Goal: Use online tool/utility: Utilize a website feature to perform a specific function

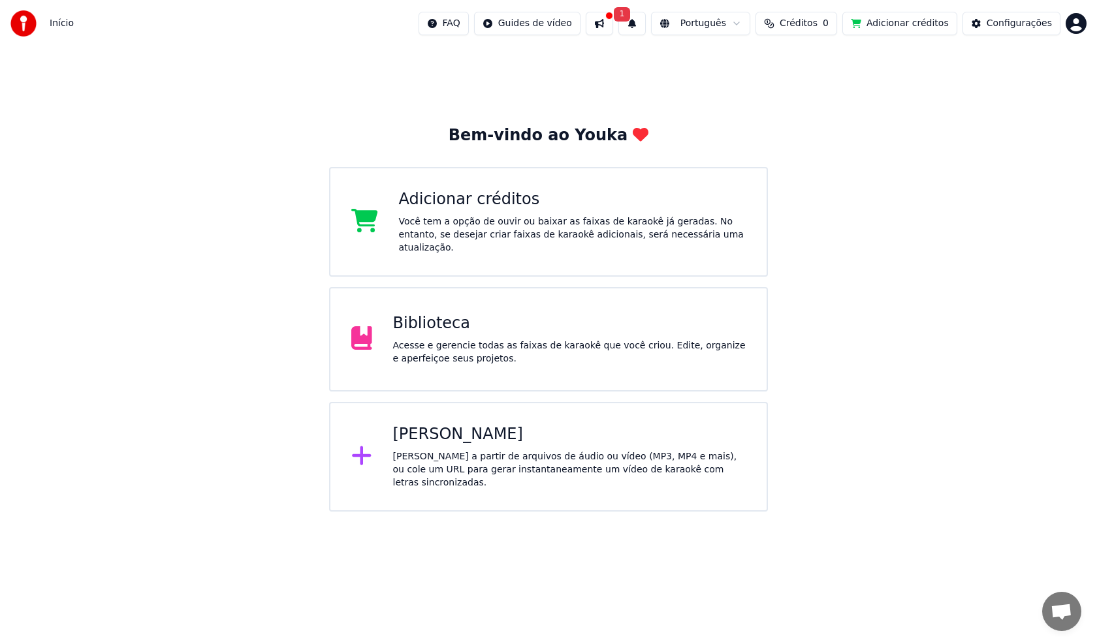
click at [613, 23] on button at bounding box center [599, 24] width 27 height 24
click at [477, 101] on div "Bem-vindo ao Youka Adicionar créditos Você tem a opção de ouvir ou baixar as fa…" at bounding box center [548, 279] width 1097 height 465
click at [460, 450] on div "[PERSON_NAME] a partir de arquivos de áudio ou vídeo (MP3, MP4 e mais), ou cole…" at bounding box center [569, 469] width 353 height 39
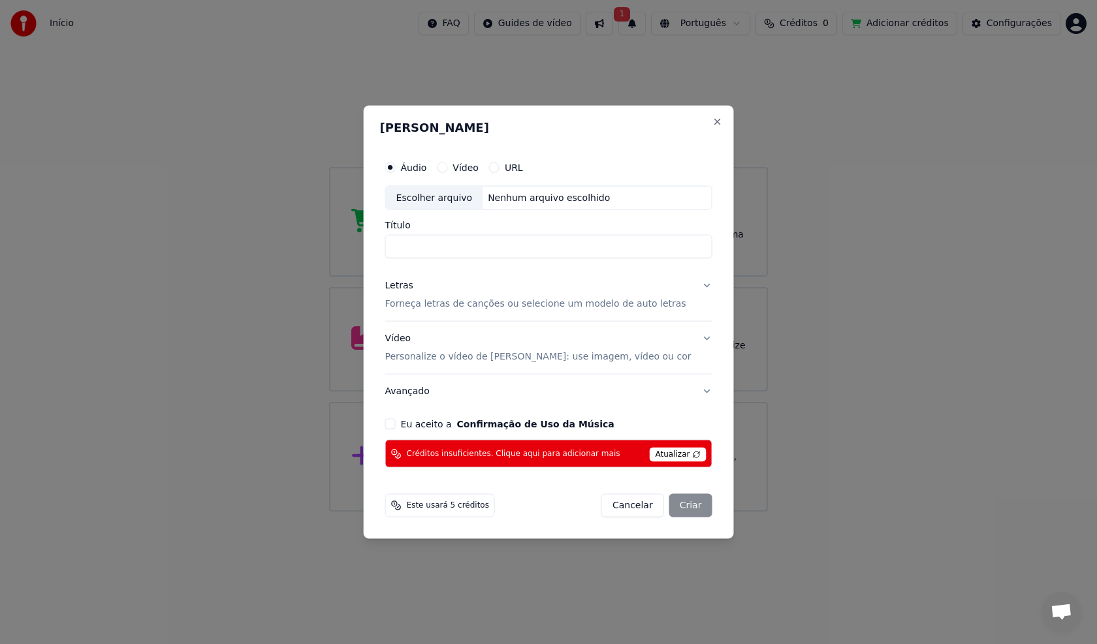
click at [479, 167] on label "Vídeo" at bounding box center [465, 167] width 26 height 9
click at [447, 167] on button "Vídeo" at bounding box center [442, 167] width 10 height 10
click at [427, 169] on label "Áudio" at bounding box center [414, 167] width 26 height 9
click at [396, 169] on button "Áudio" at bounding box center [390, 167] width 10 height 10
click at [699, 128] on div "Criar Karaokê Áudio Vídeo URL Escolher arquivo Nenhum arquivo escolhido Título …" at bounding box center [549, 322] width 370 height 434
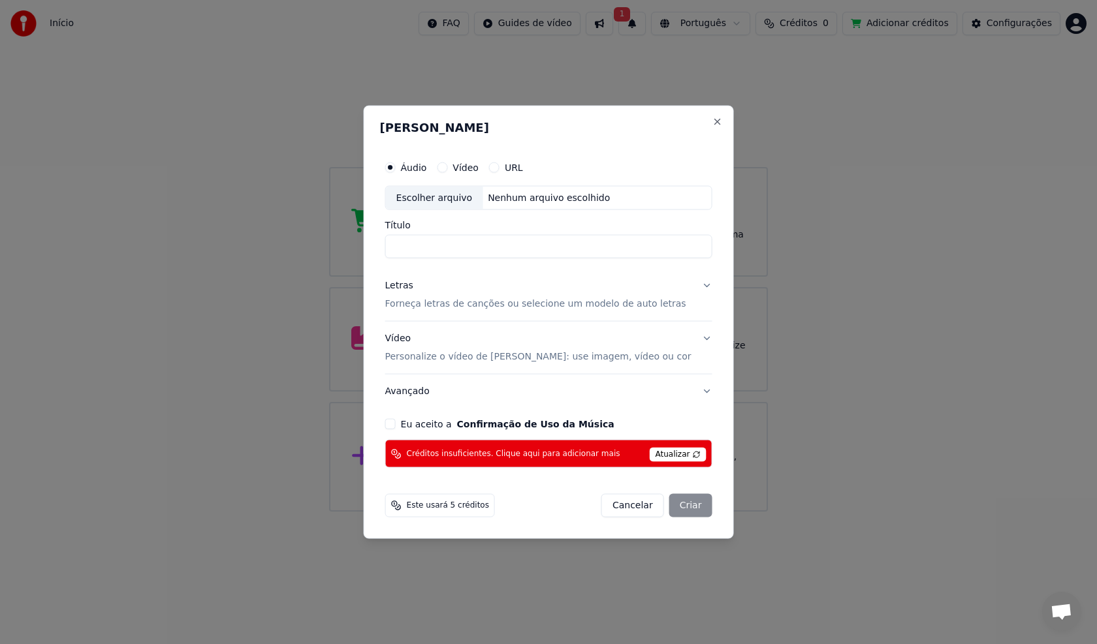
click at [701, 110] on div "Criar Karaokê Áudio Vídeo URL Escolher arquivo Nenhum arquivo escolhido Título …" at bounding box center [549, 322] width 370 height 434
click at [712, 118] on button "Close" at bounding box center [717, 121] width 10 height 10
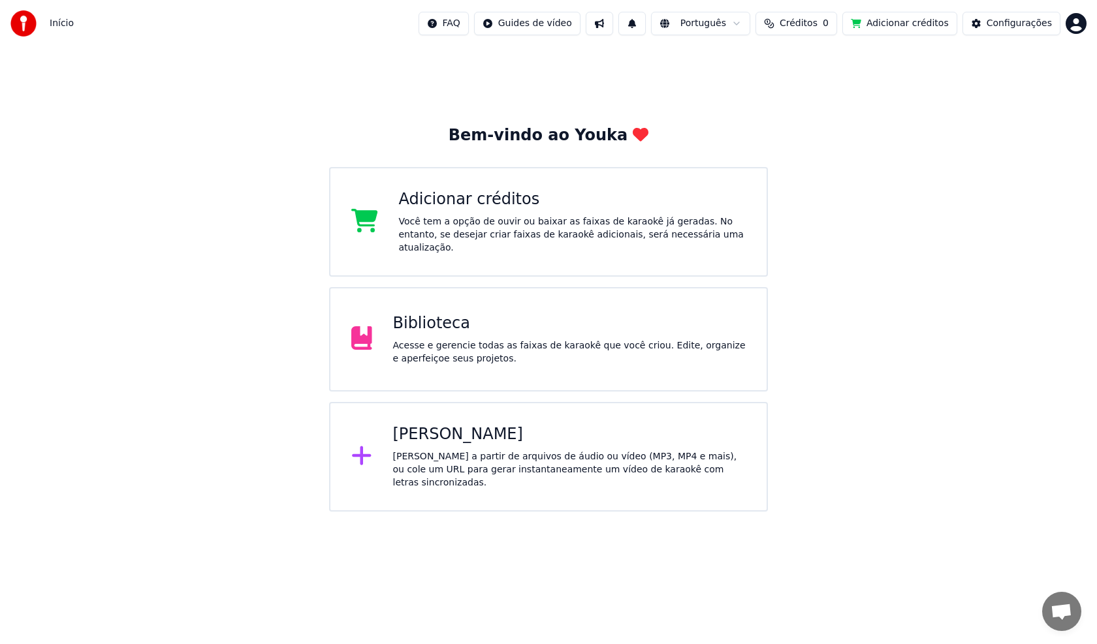
click at [1077, 25] on html "Início FAQ Guides de vídeo Português Créditos 0 Adicionar créditos Configuraçõe…" at bounding box center [548, 256] width 1097 height 512
click at [1061, 49] on div "[EMAIL_ADDRESS][DOMAIN_NAME] Faturamento Votação de Recursos Sair 2.2.0 68e835c" at bounding box center [1018, 108] width 157 height 142
click at [859, 68] on html "Início FAQ Guides de vídeo Português Créditos 0 Adicionar créditos Configuraçõe…" at bounding box center [548, 256] width 1097 height 512
